Goal: Communication & Community: Participate in discussion

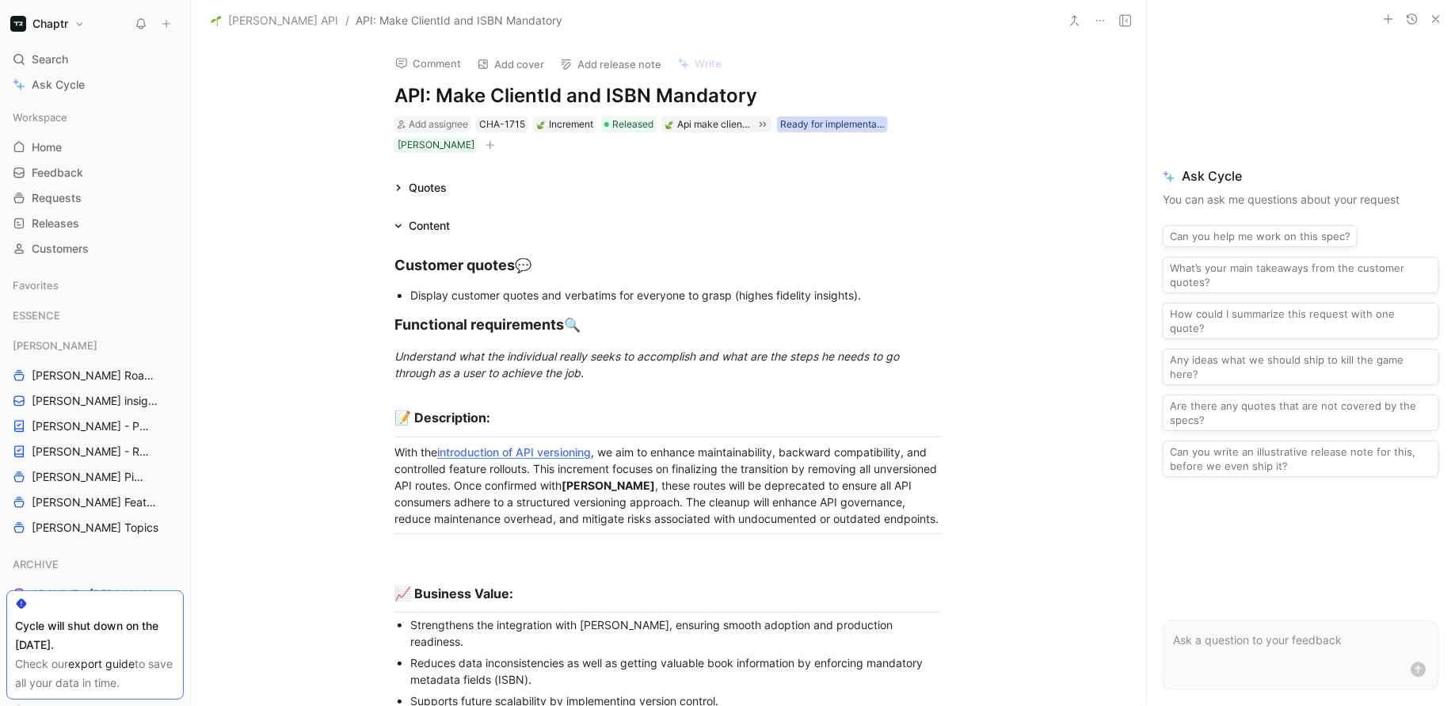
click at [805, 131] on div "Ready for implementation" at bounding box center [832, 124] width 105 height 16
click at [1231, 647] on p at bounding box center [1301, 640] width 256 height 19
click at [1131, 21] on use at bounding box center [1125, 20] width 11 height 11
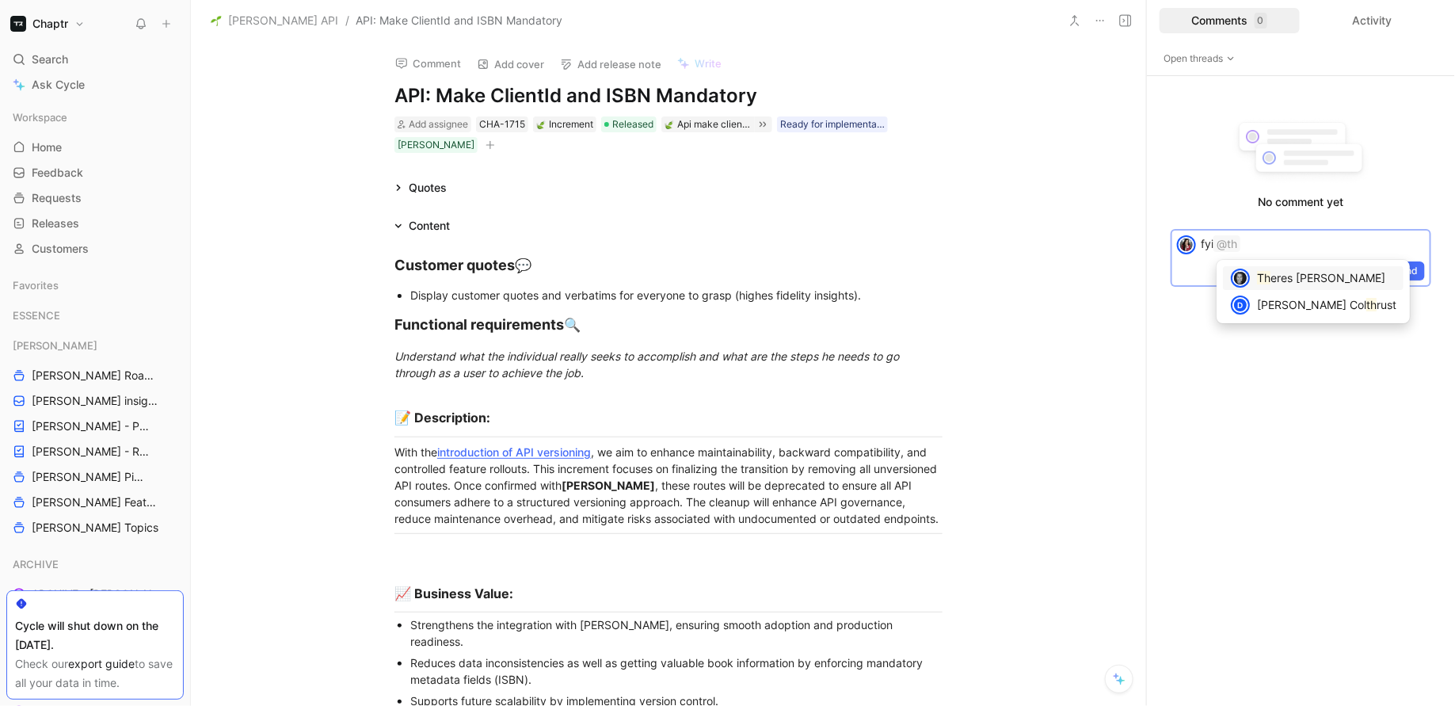
click at [1279, 277] on span "eres [PERSON_NAME]" at bounding box center [1328, 277] width 115 height 13
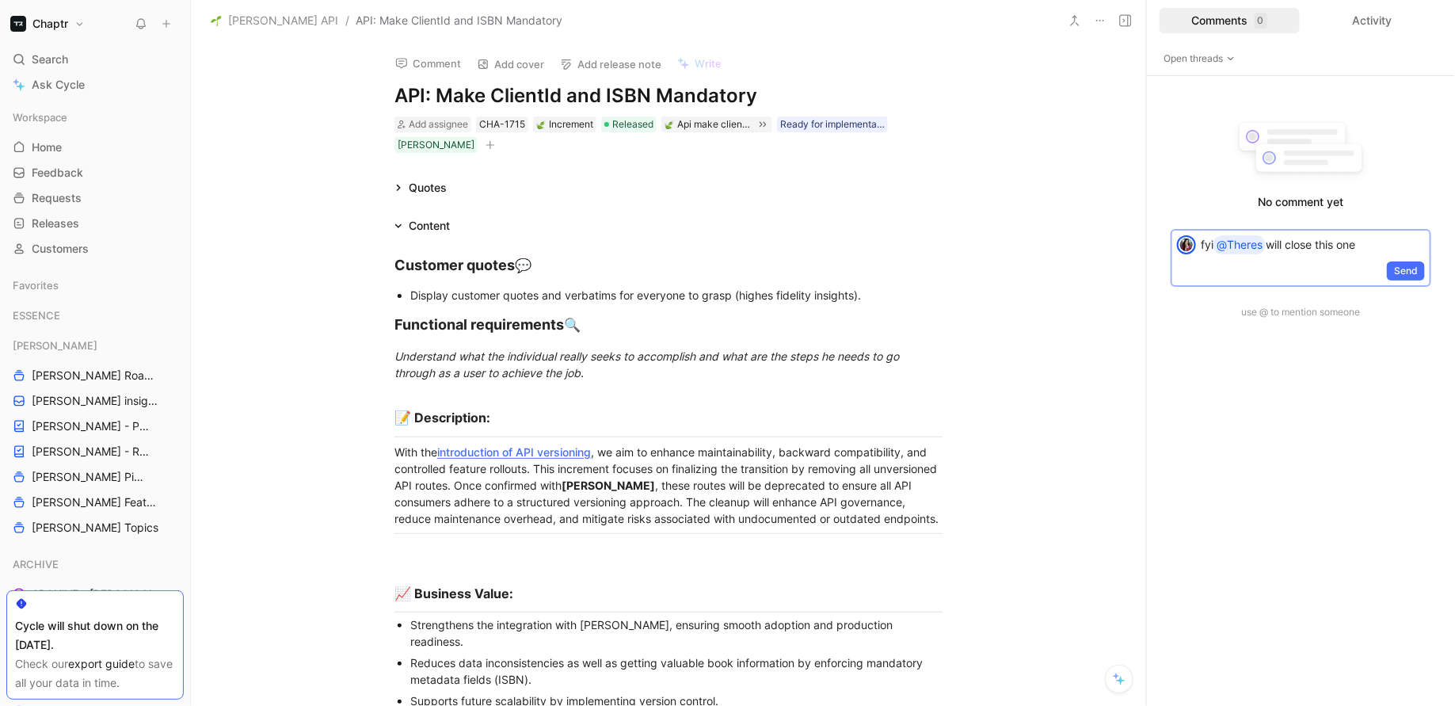
drag, startPoint x: 1375, startPoint y: 246, endPoint x: 1174, endPoint y: 241, distance: 201.3
click at [1174, 241] on div "fyi @Theres will close this one" at bounding box center [1300, 245] width 257 height 29
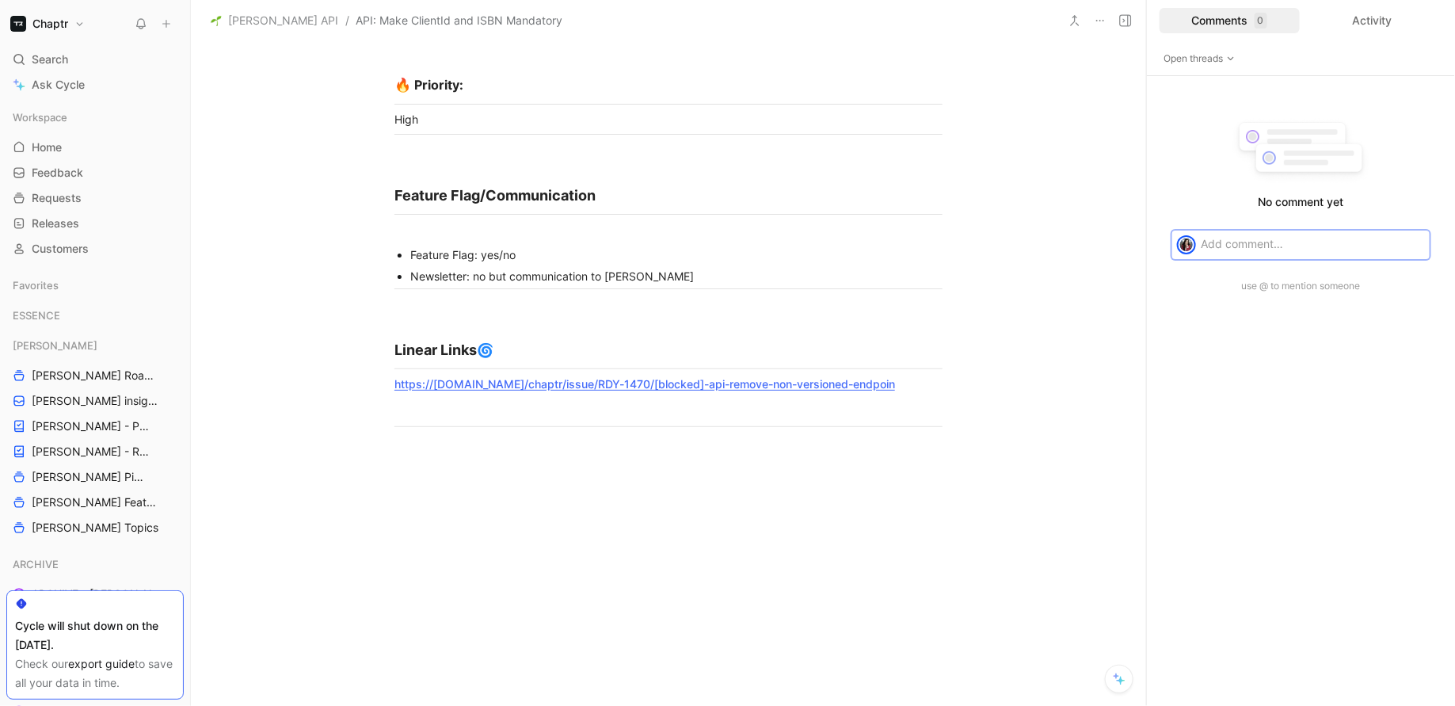
scroll to position [3191, 0]
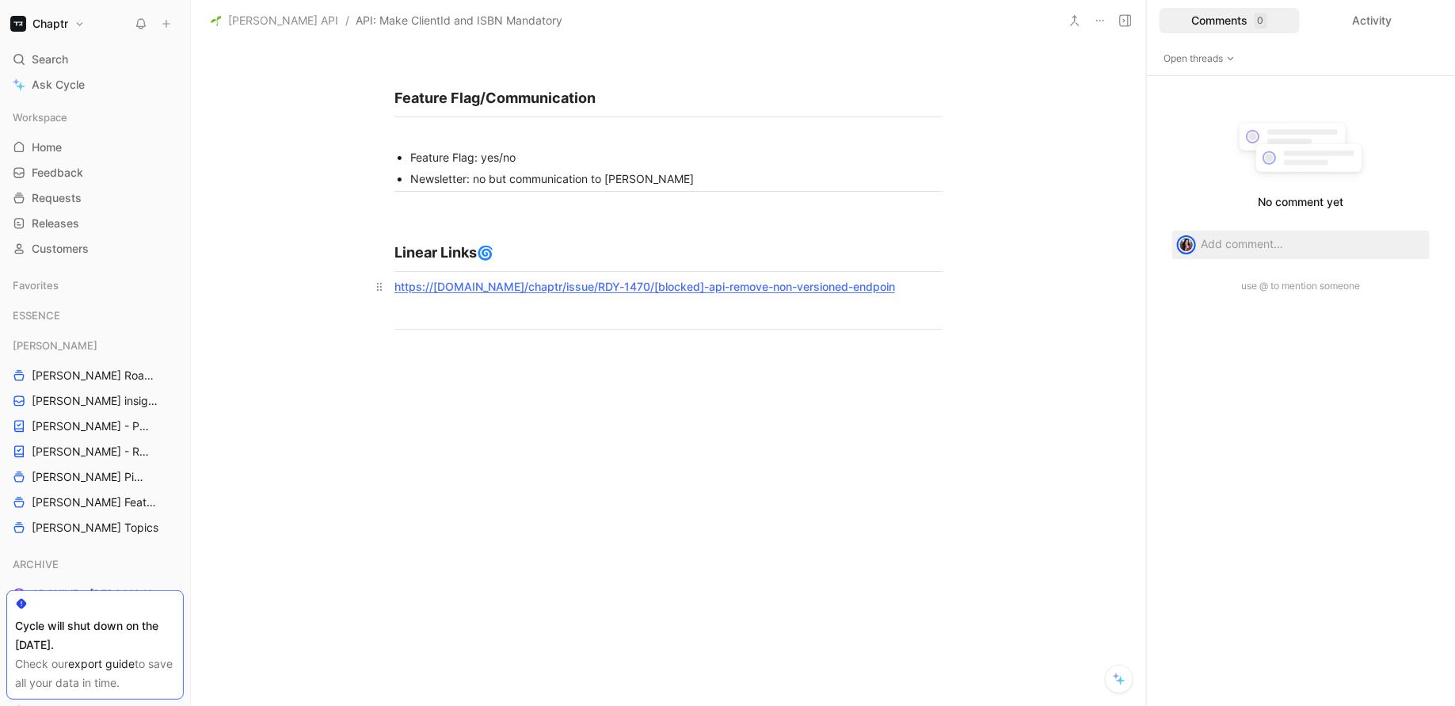
click at [759, 280] on a-api-remove-non-versioned-endpoint"] "https://[DOMAIN_NAME]/chaptr/issue/RDY-1470/[blocked]-api-remove-non-versioned-…" at bounding box center [645, 286] width 501 height 13
click at [1385, 29] on div "Activity" at bounding box center [1373, 20] width 140 height 25
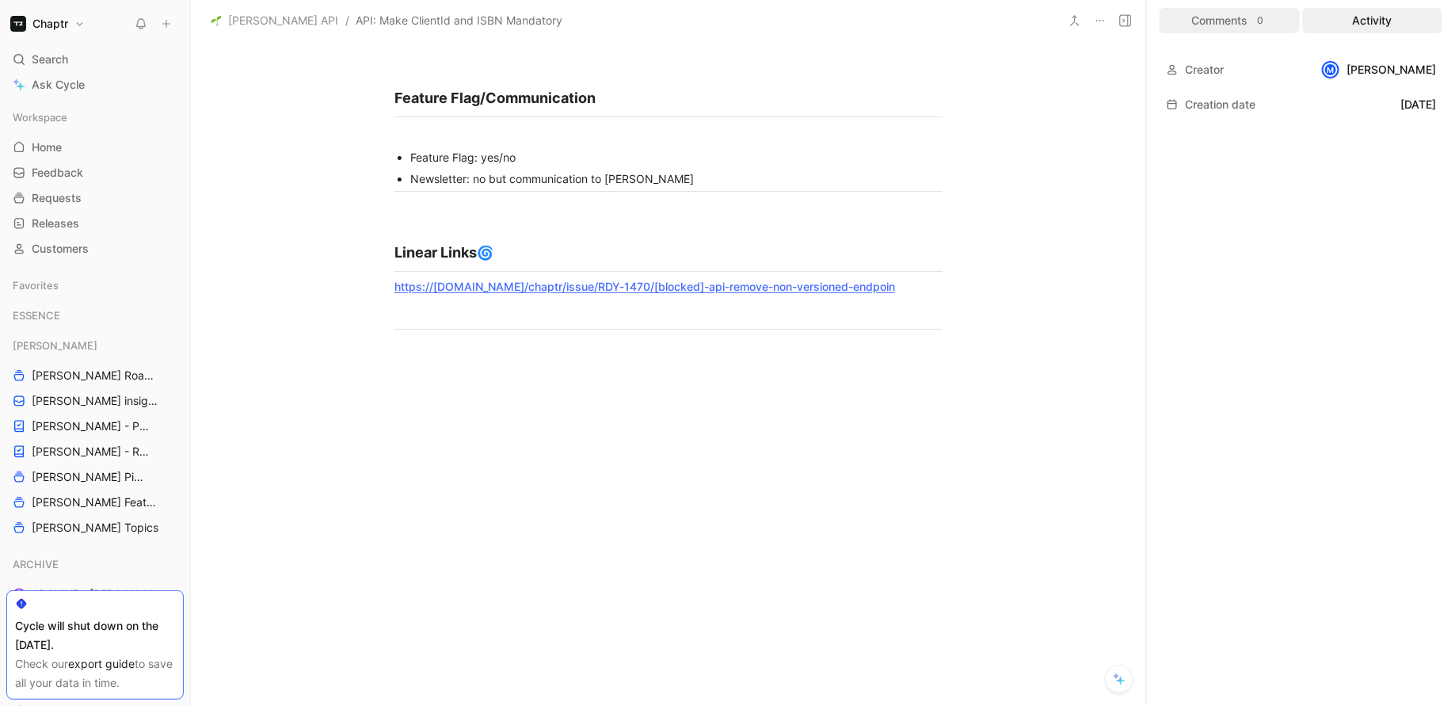
click at [1213, 28] on div "Comments 0" at bounding box center [1230, 20] width 140 height 25
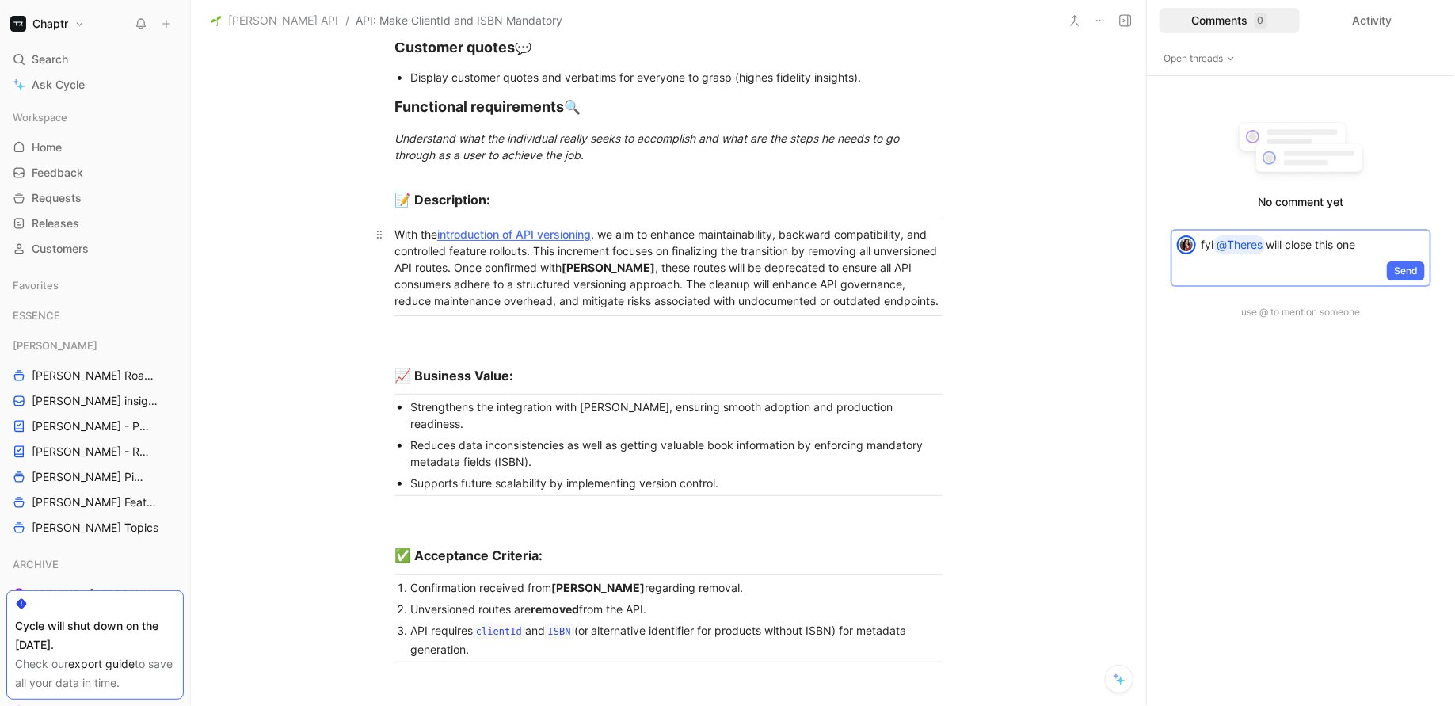
scroll to position [0, 0]
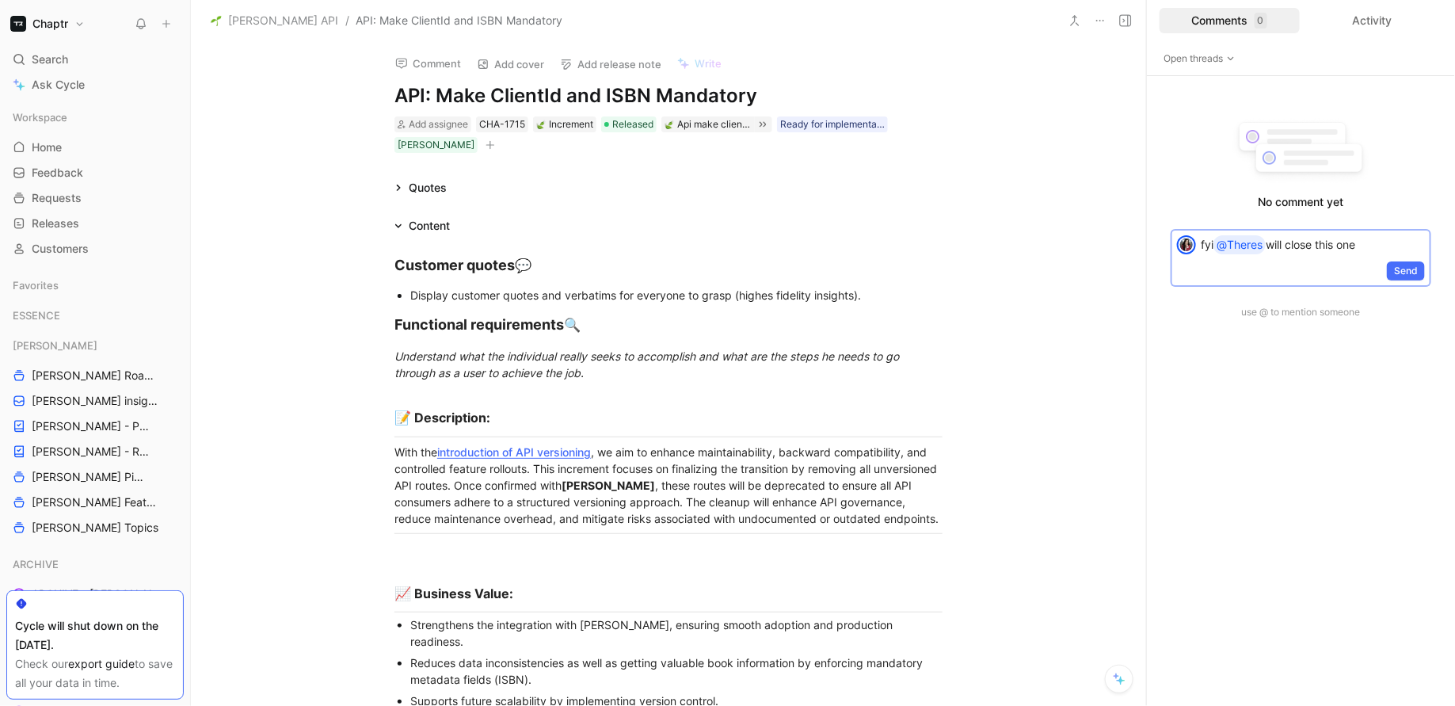
drag, startPoint x: 1275, startPoint y: 242, endPoint x: 1290, endPoint y: 240, distance: 15.2
click at [1290, 240] on p "fyi @Theres will close this one" at bounding box center [1313, 244] width 224 height 19
drag, startPoint x: 1386, startPoint y: 246, endPoint x: 1166, endPoint y: 244, distance: 220.2
click at [1166, 244] on div "fyi @Theres will close this one Send" at bounding box center [1301, 258] width 283 height 80
click at [795, 128] on div "Ready for implementation" at bounding box center [832, 124] width 105 height 16
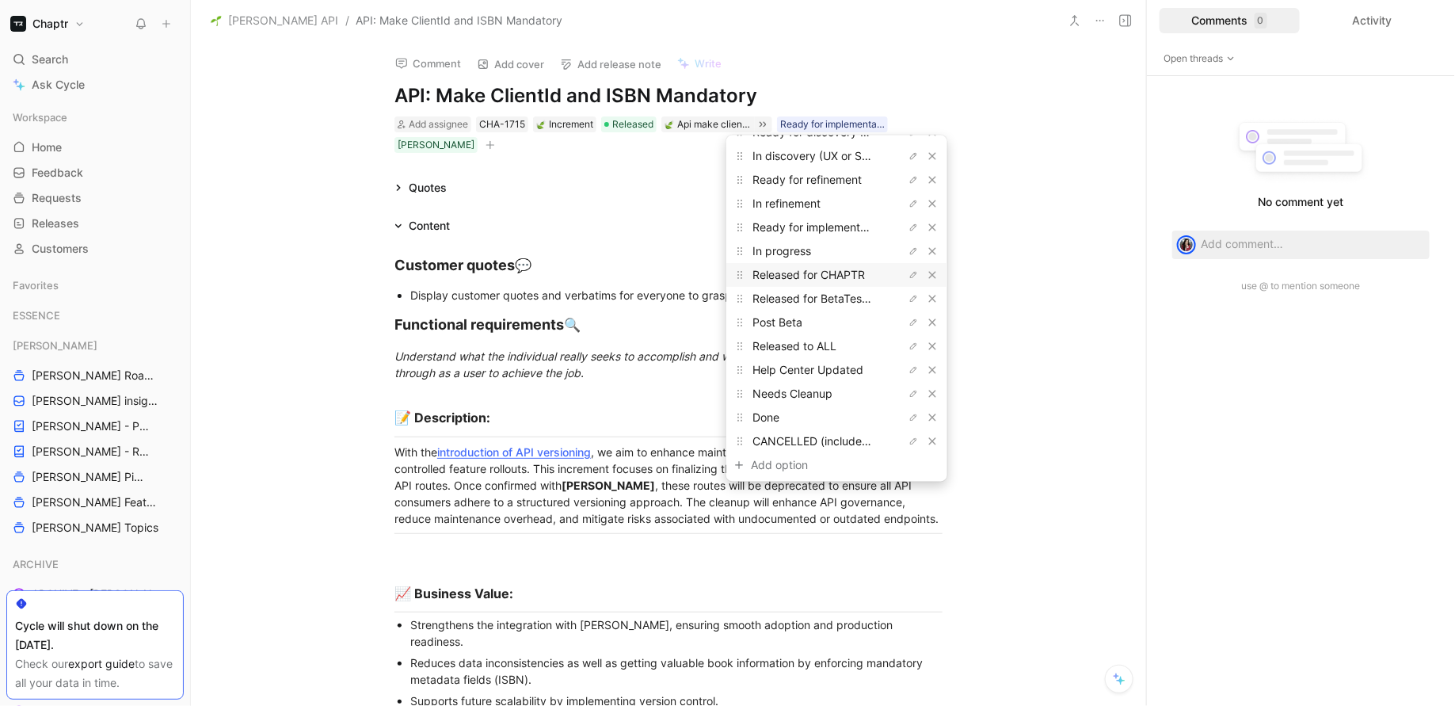
scroll to position [100, 0]
drag, startPoint x: 826, startPoint y: 413, endPoint x: 848, endPoint y: 149, distance: 264.7
click at [848, 149] on div "None Shortlist - Define Increment Ready for discovery (UX) In discovery (UX or …" at bounding box center [836, 308] width 221 height 346
